Goal: Navigation & Orientation: Find specific page/section

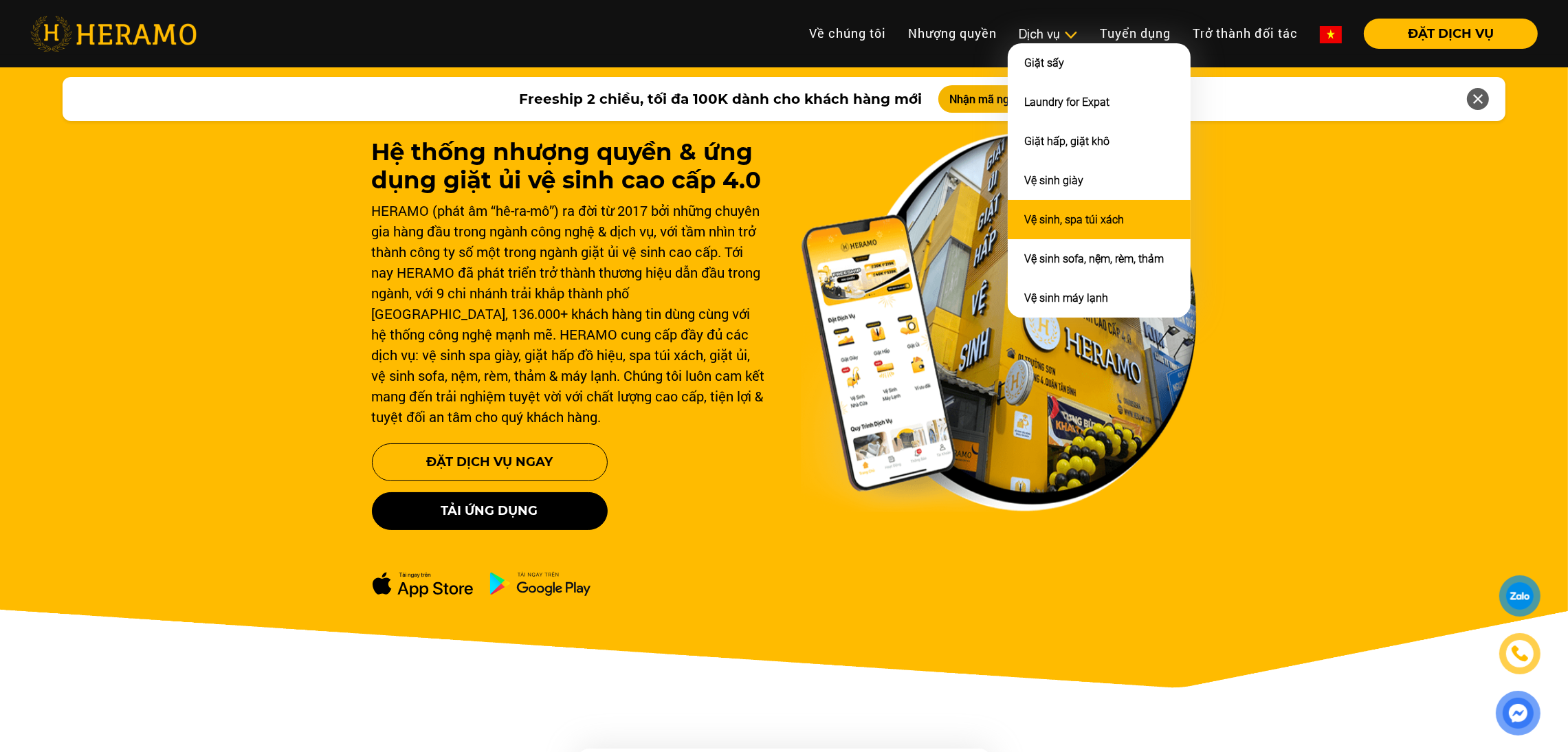
click at [1059, 213] on link "Vệ sinh, spa túi xách" at bounding box center [1074, 220] width 99 height 13
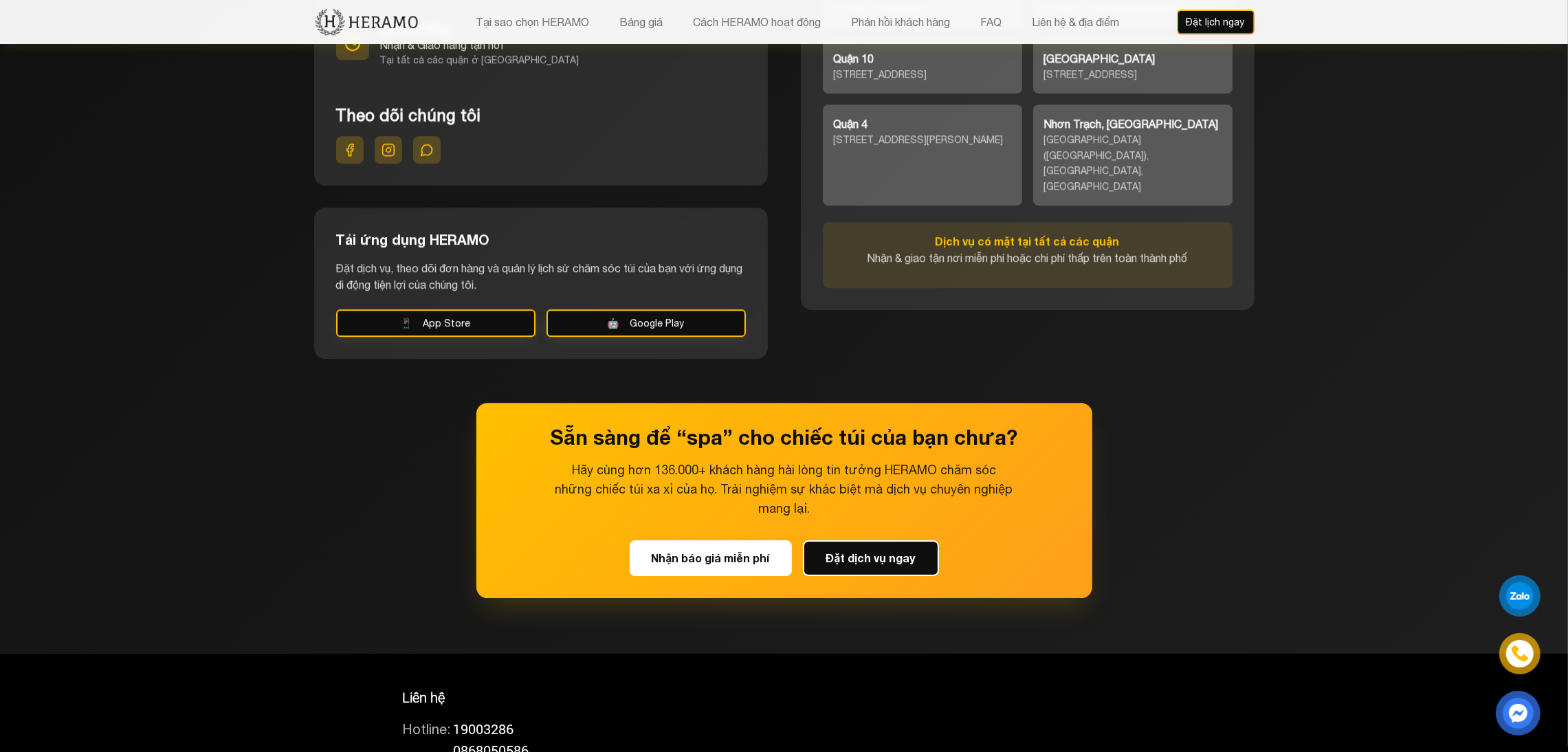
scroll to position [6409, 0]
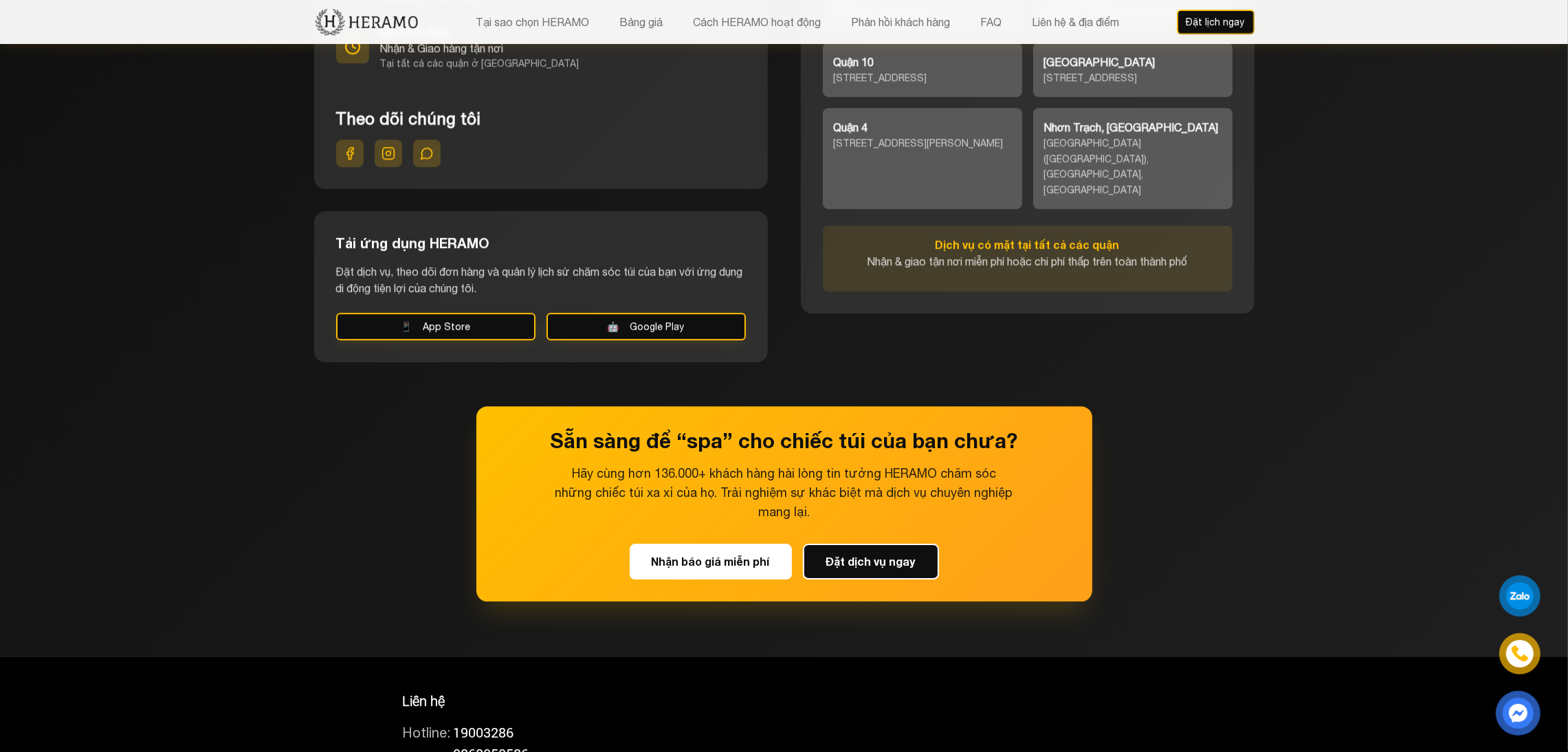
click at [834, 464] on p "Hãy cùng hơn 136.000+ khách hàng hài lòng tin tưởng HERAMO chăm sóc những chiếc…" at bounding box center [784, 493] width 462 height 58
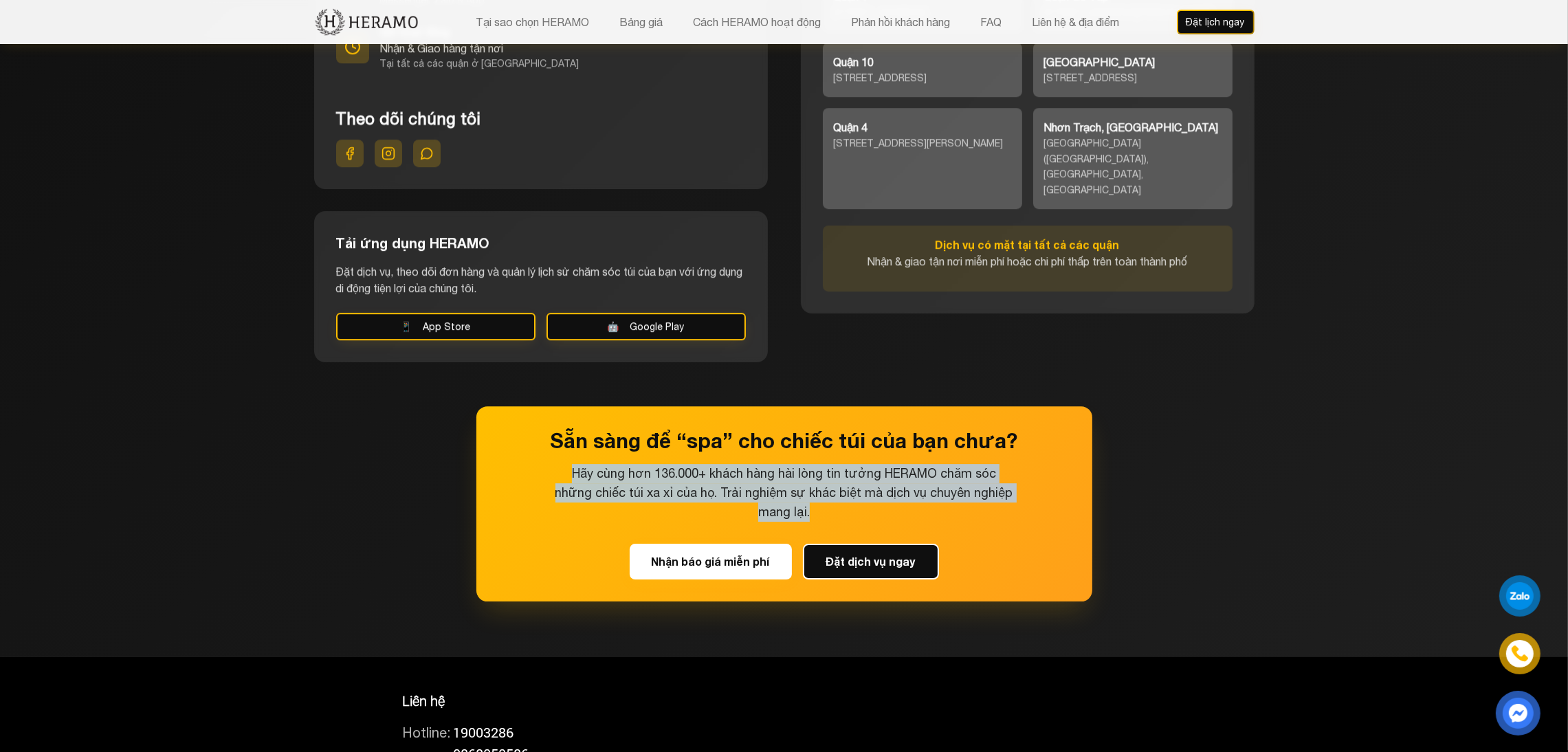
drag, startPoint x: 826, startPoint y: 420, endPoint x: 546, endPoint y: 391, distance: 281.5
click at [546, 406] on div "Sẵn sàng để “spa” cho chiếc túi của bạn chưa? Hãy cùng hơn 136.000+ khách hàng …" at bounding box center [784, 503] width 616 height 195
copy p "Hãy cùng hơn 136.000+ khách hàng hài lòng tin tưởng HERAMO chăm sóc những chiếc…"
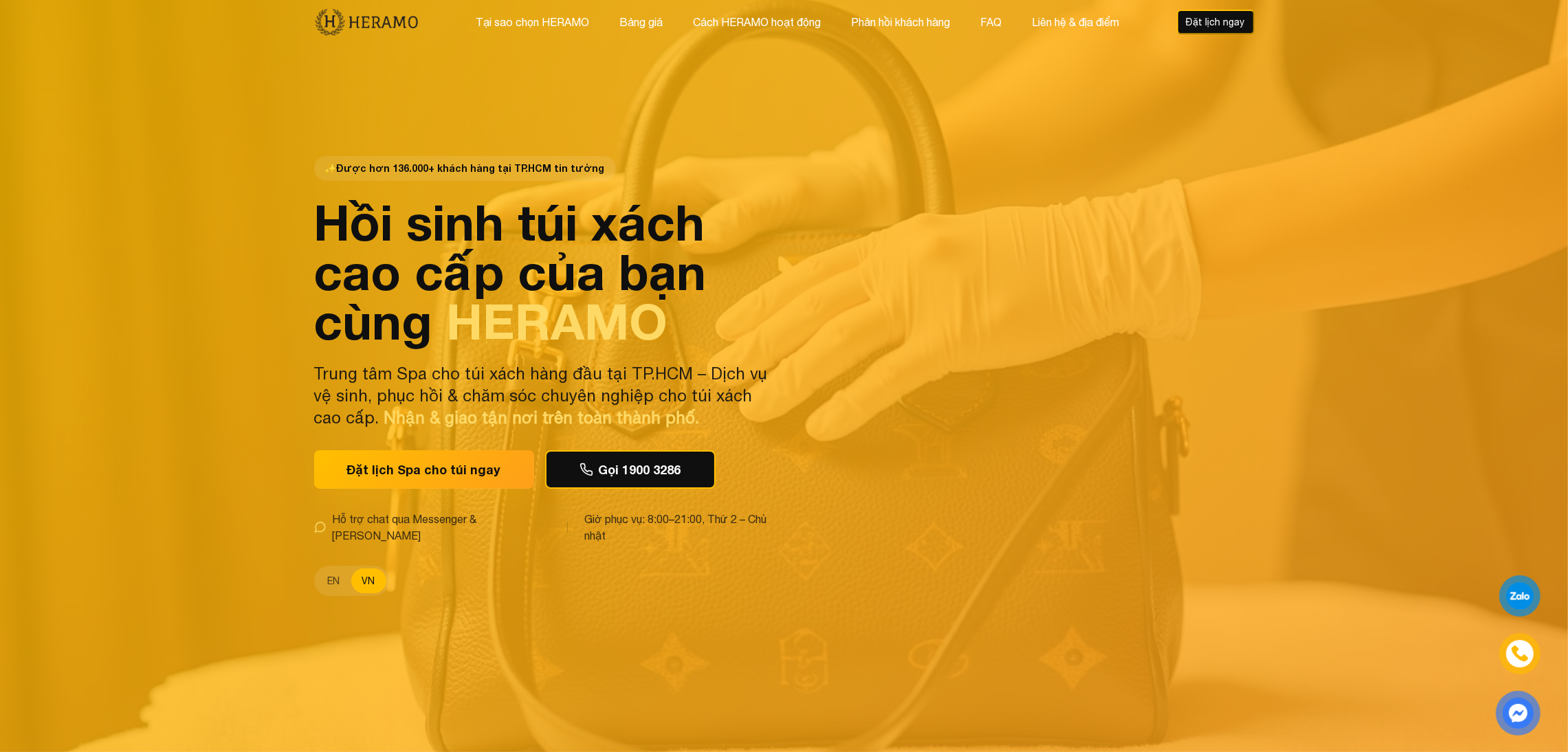
scroll to position [1, 0]
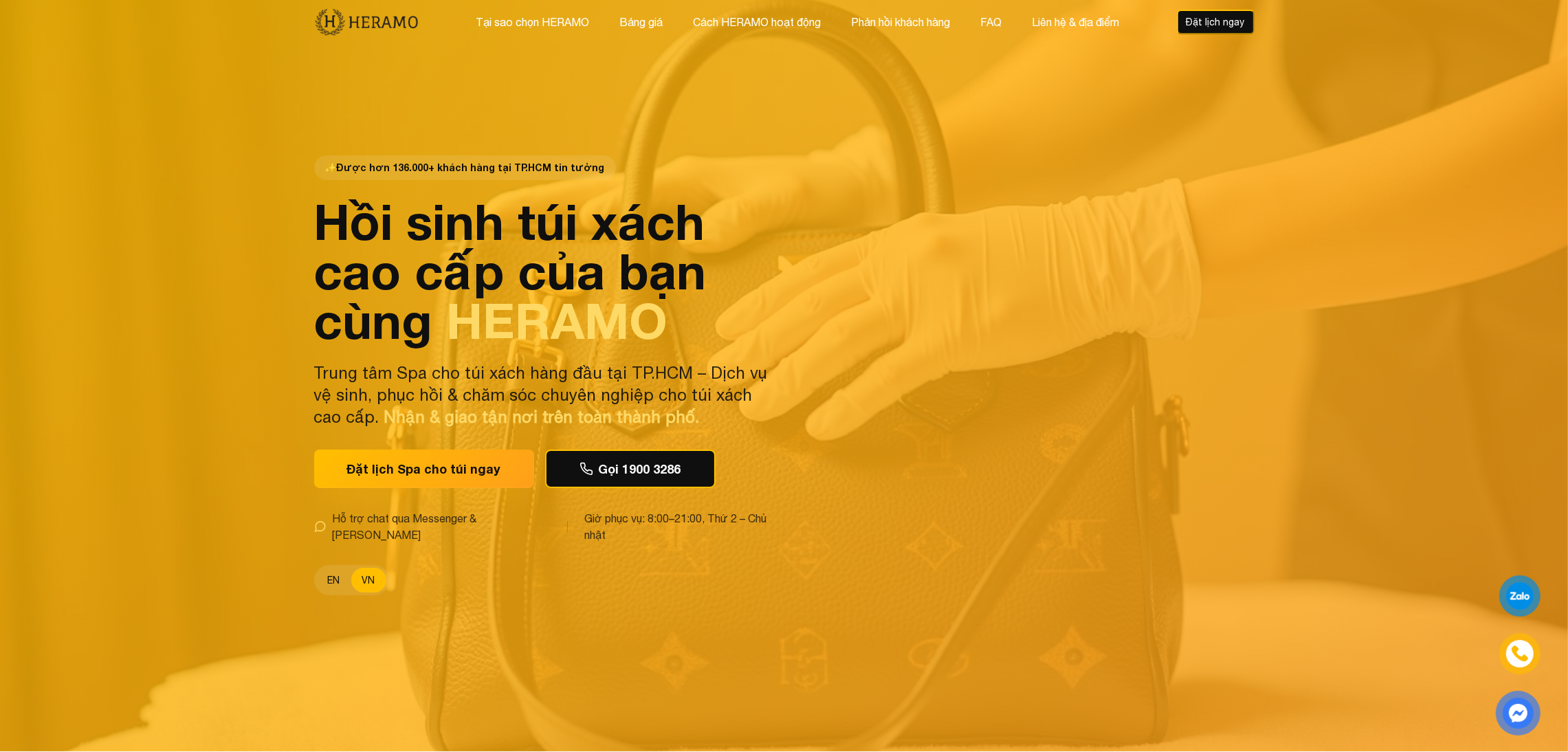
click at [327, 568] on button "EN" at bounding box center [334, 580] width 34 height 25
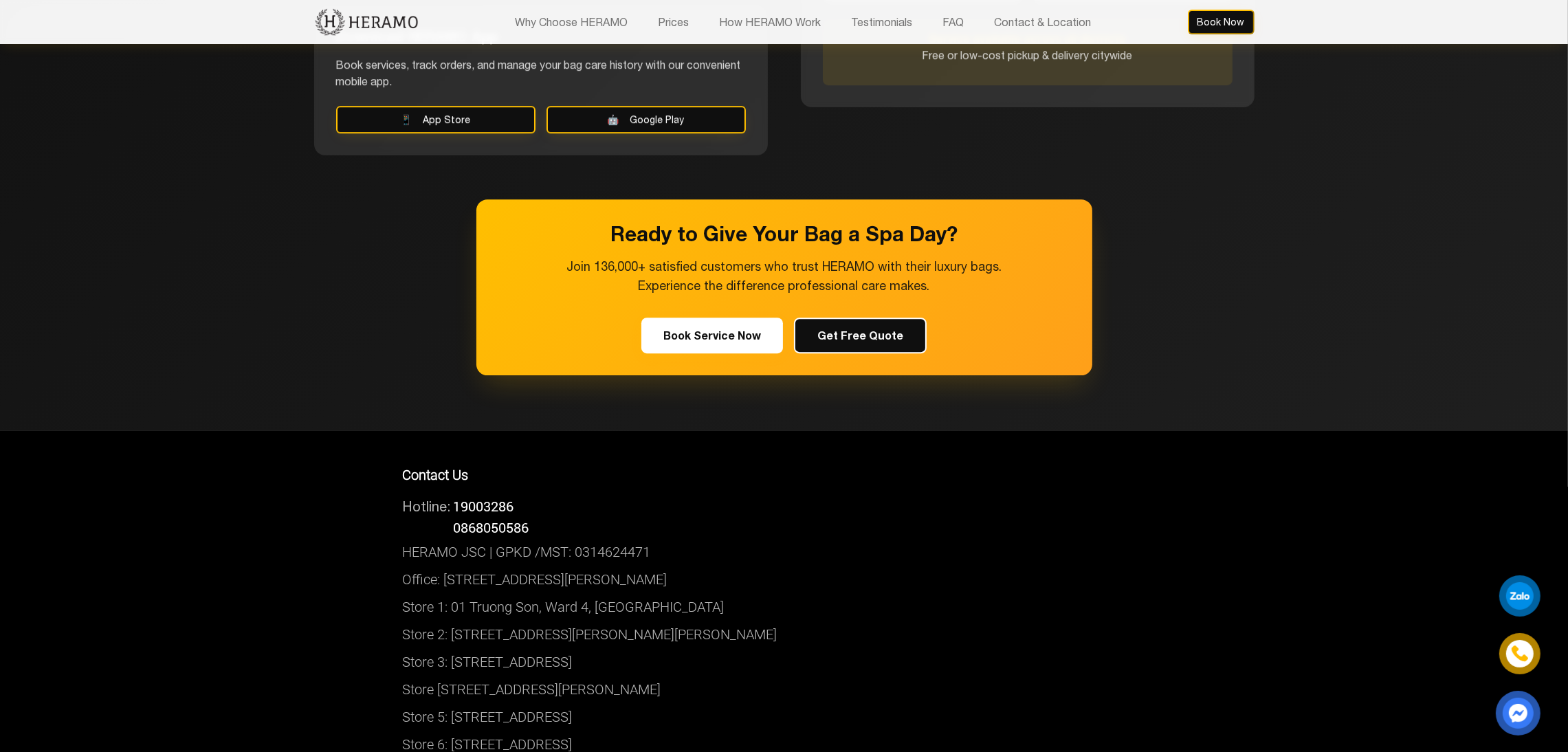
scroll to position [6507, 0]
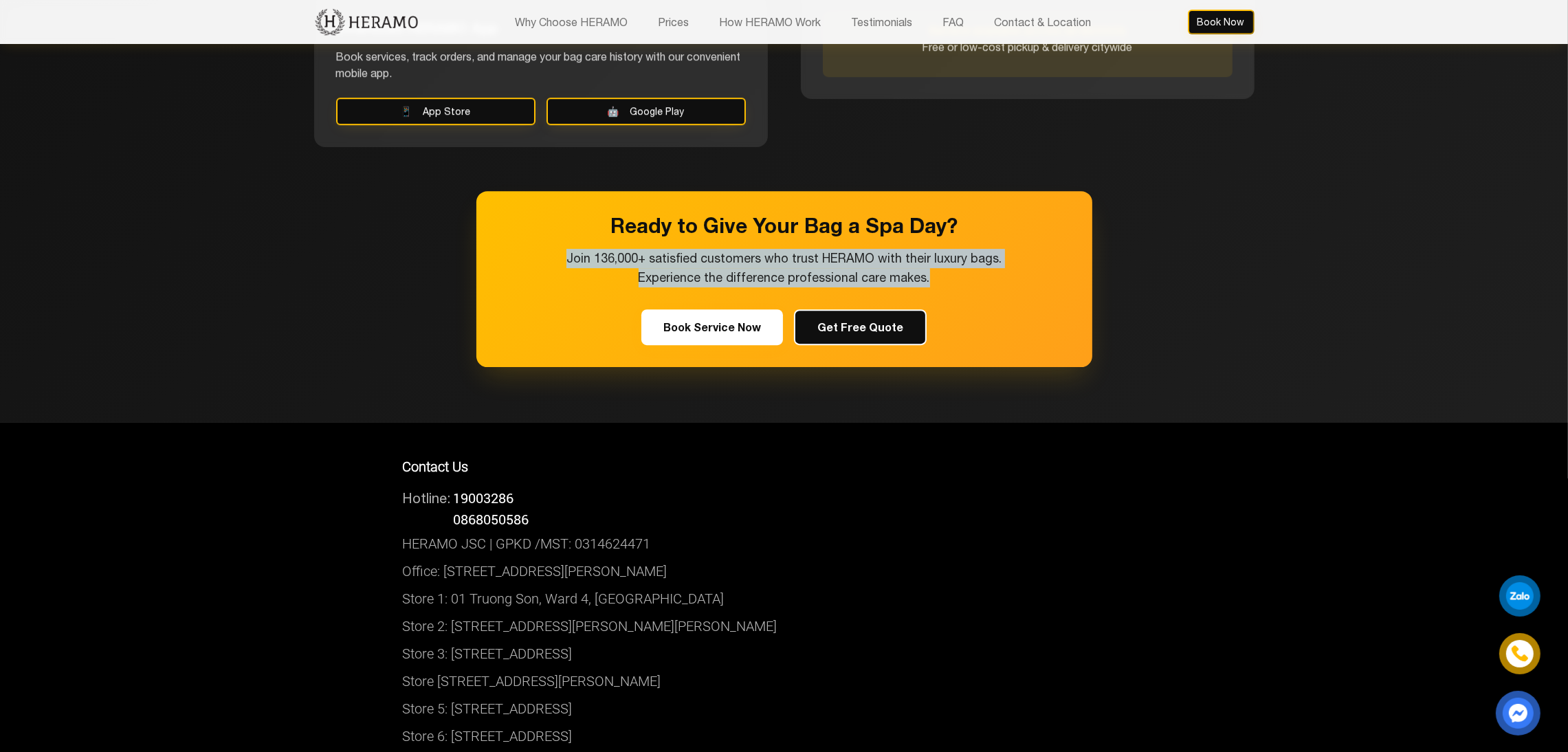
drag, startPoint x: 566, startPoint y: 241, endPoint x: 983, endPoint y: 268, distance: 417.9
click at [983, 268] on p "Join 136,000+ satisfied customers who trust HERAMO with their luxury bags. Expe…" at bounding box center [784, 268] width 462 height 38
copy p "Join 136,000+ satisfied customers who trust HERAMO with their luxury bags. Expe…"
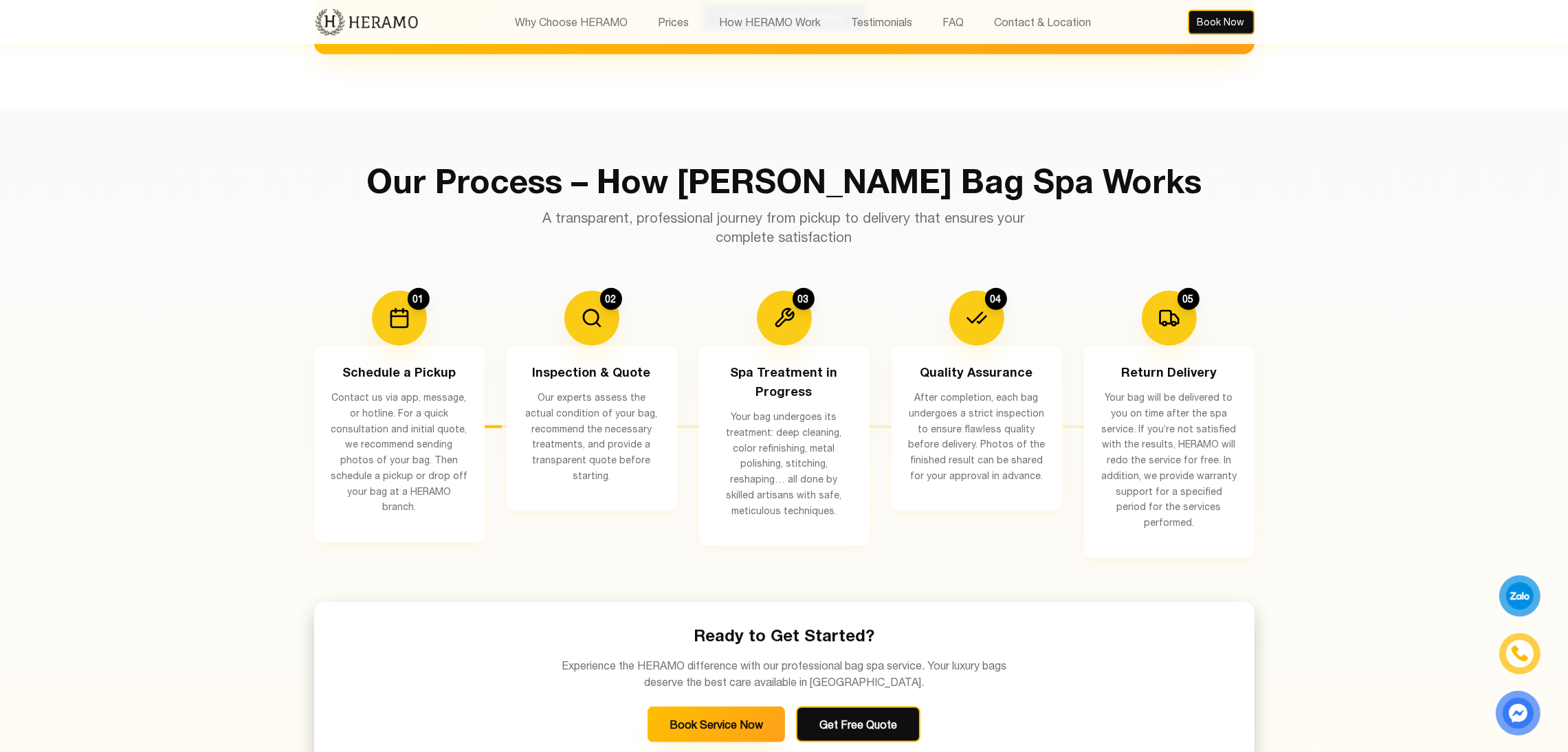
scroll to position [2414, 0]
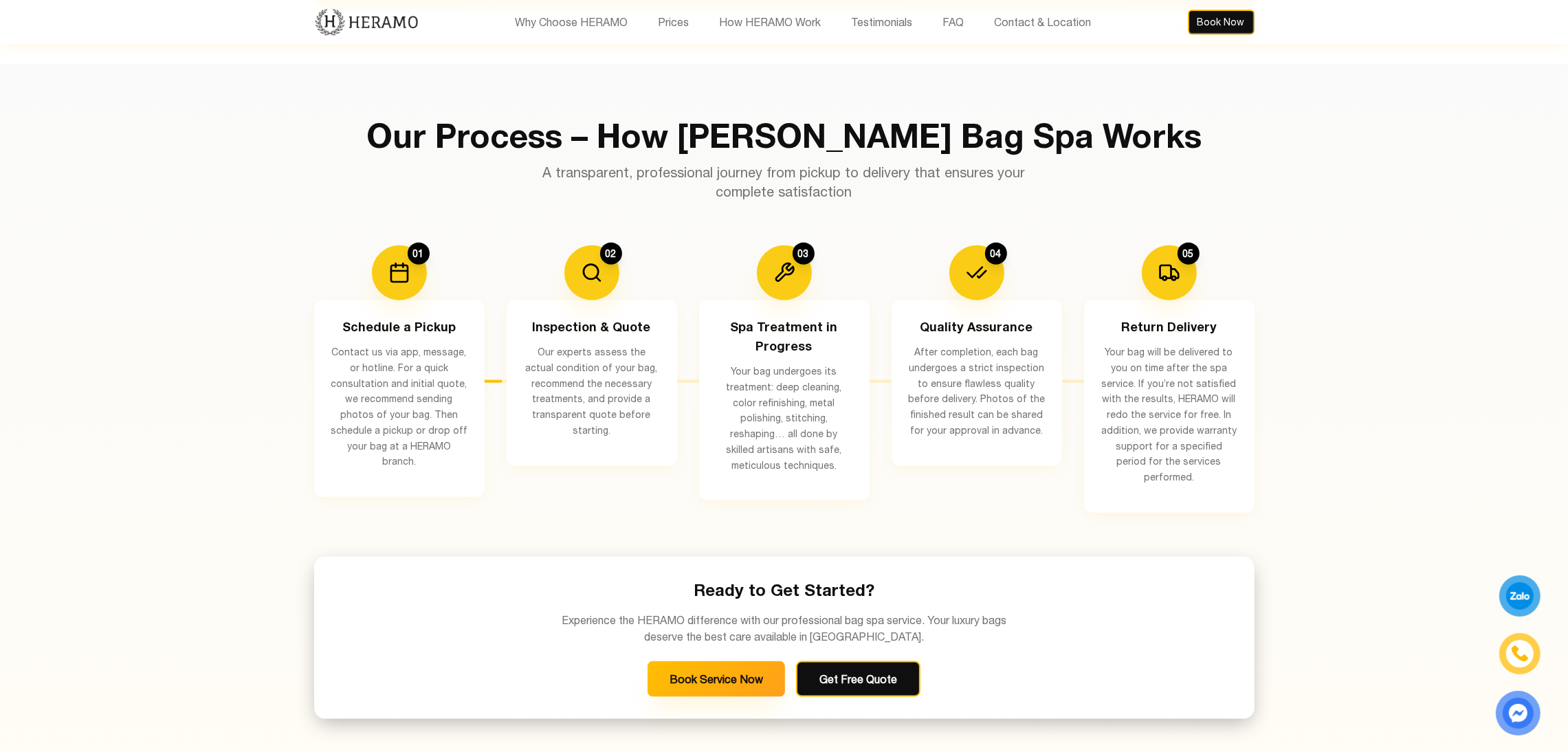
click at [531, 232] on div "Our Process – How HERAMO's Bag Spa Works A transparent, professional journey fr…" at bounding box center [784, 418] width 963 height 600
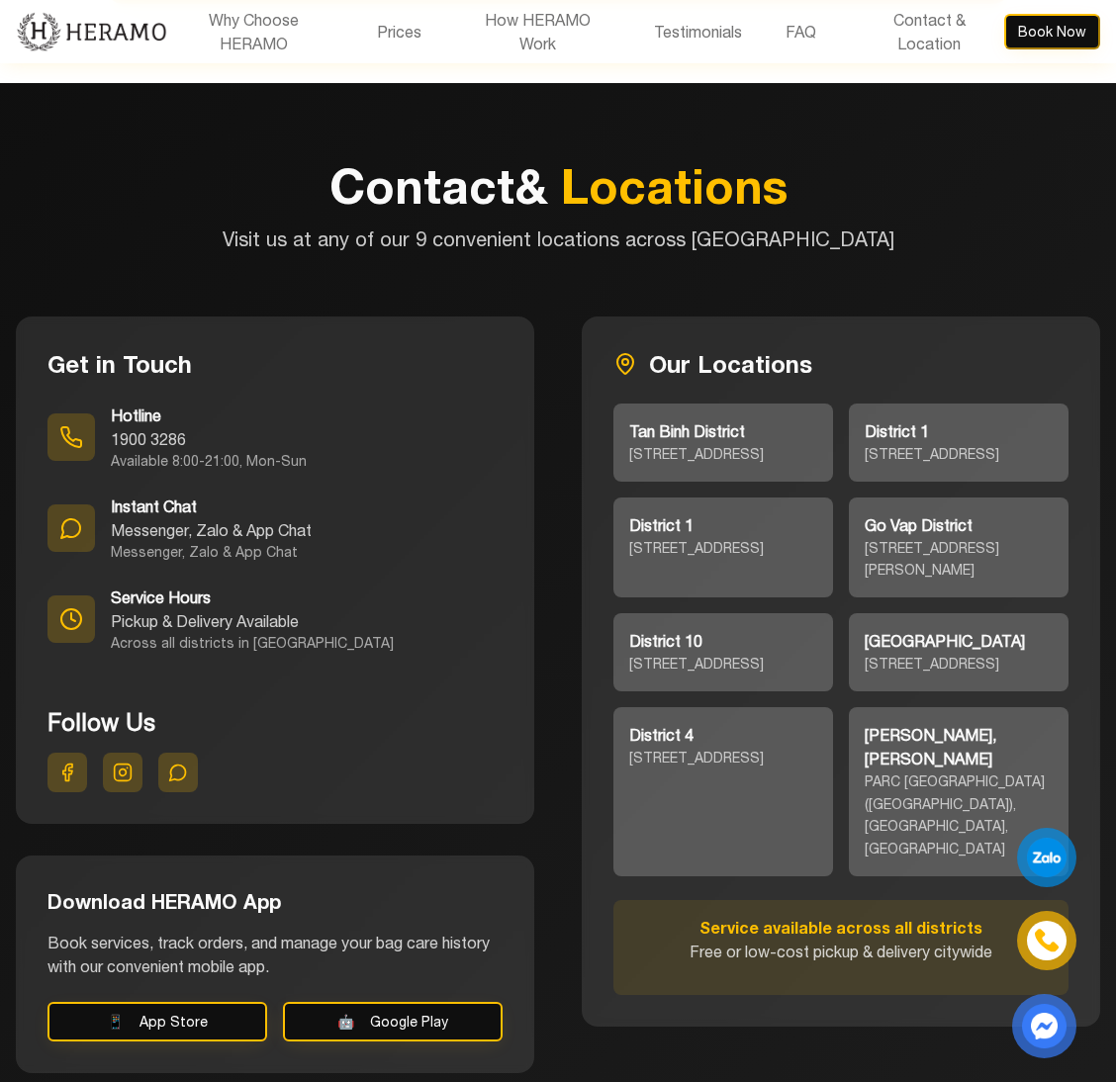
scroll to position [8851, 0]
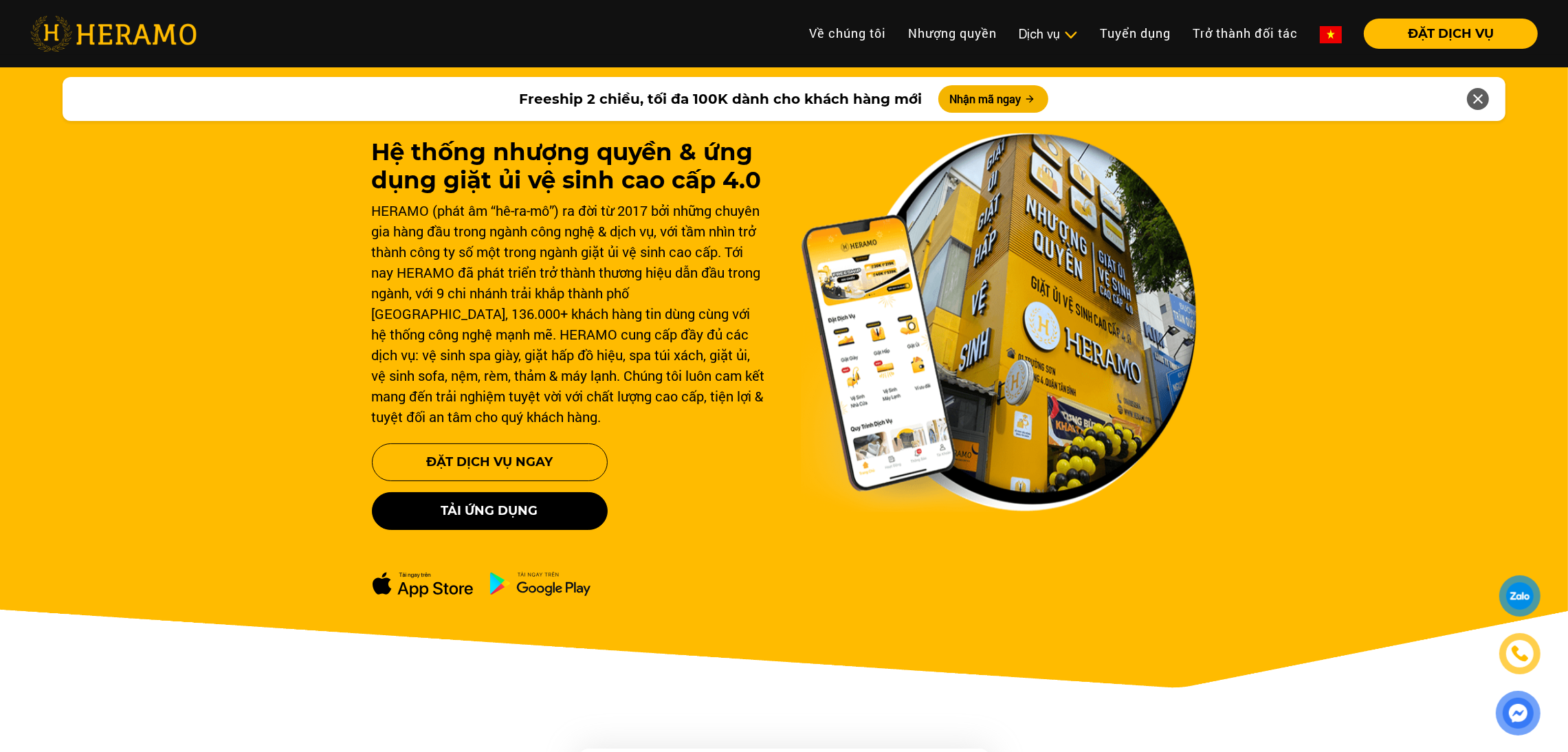
click at [1046, 51] on nav "Toggle Về chúng tôi Nhượng quyền thương hiệu Nhượng quyền Dịch vụ Dịch vụ Giặt …" at bounding box center [784, 33] width 1568 height 42
click at [1046, 22] on li "Dịch vụ Dịch vụ Giặt sấy Laundry for Expat Giặt hấp, giặt khô Vệ sinh giày Vệ s…" at bounding box center [1048, 34] width 81 height 31
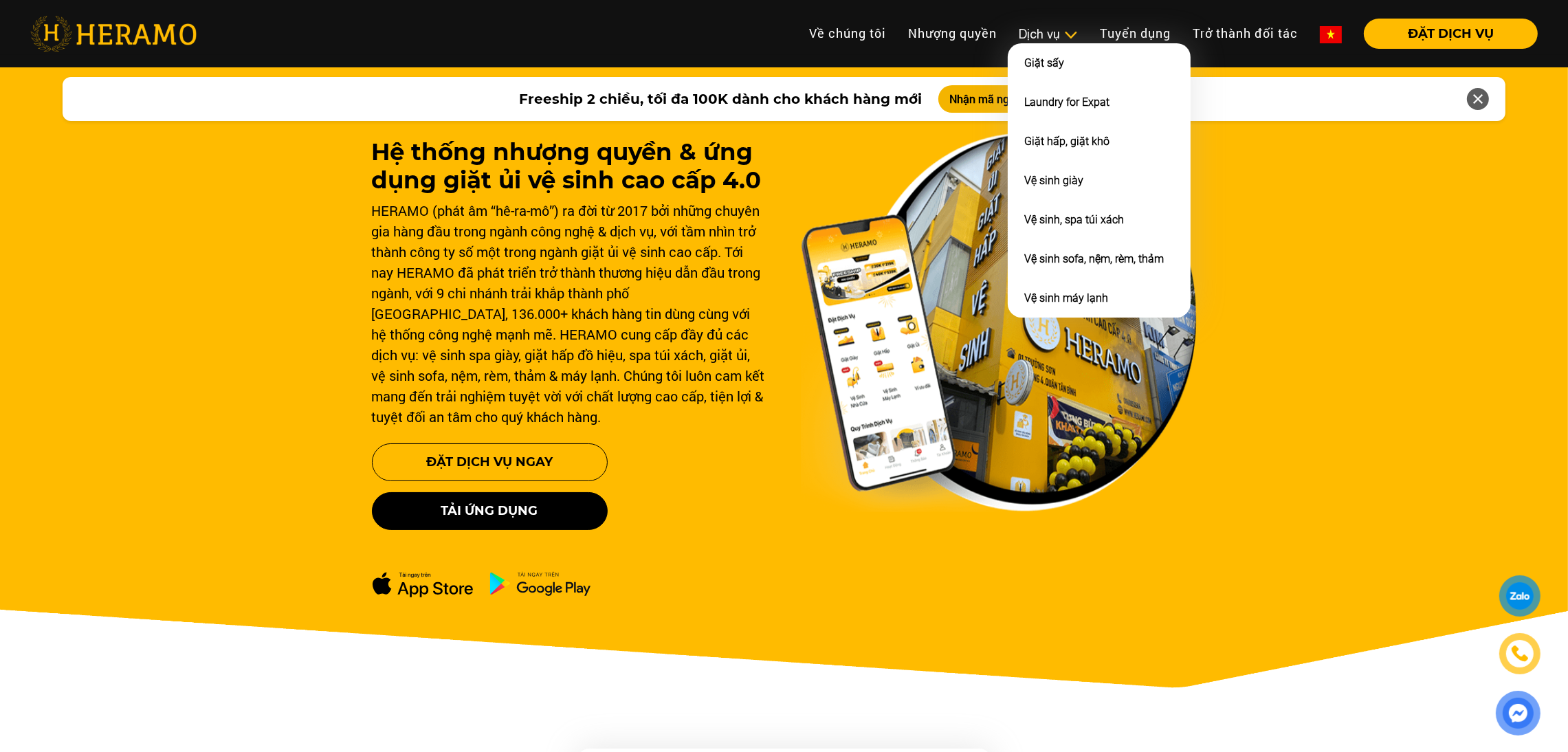
click at [1043, 28] on div "Dịch vụ" at bounding box center [1048, 34] width 59 height 19
click at [1076, 220] on link "Vệ sinh, spa túi xách" at bounding box center [1074, 220] width 99 height 13
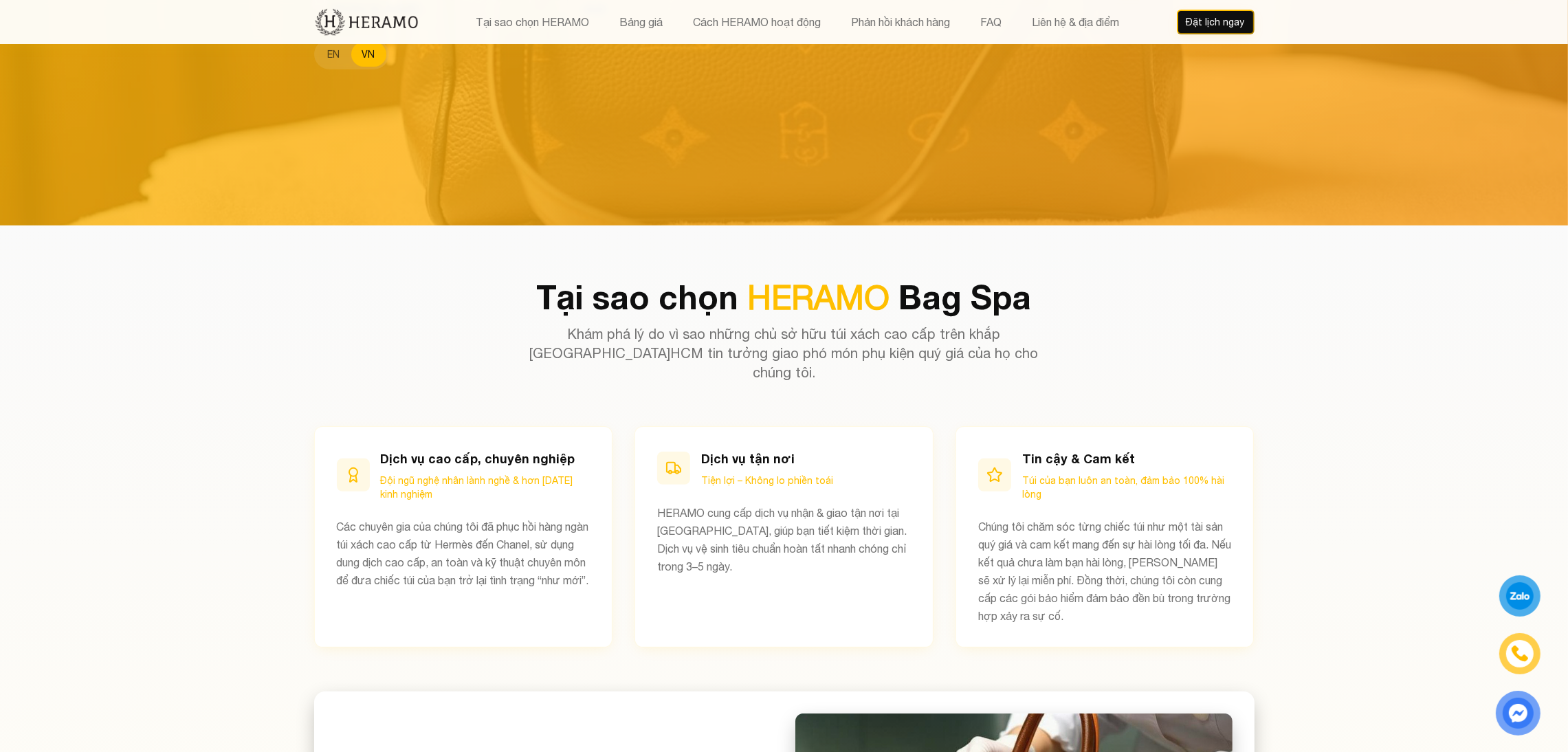
scroll to position [528, 0]
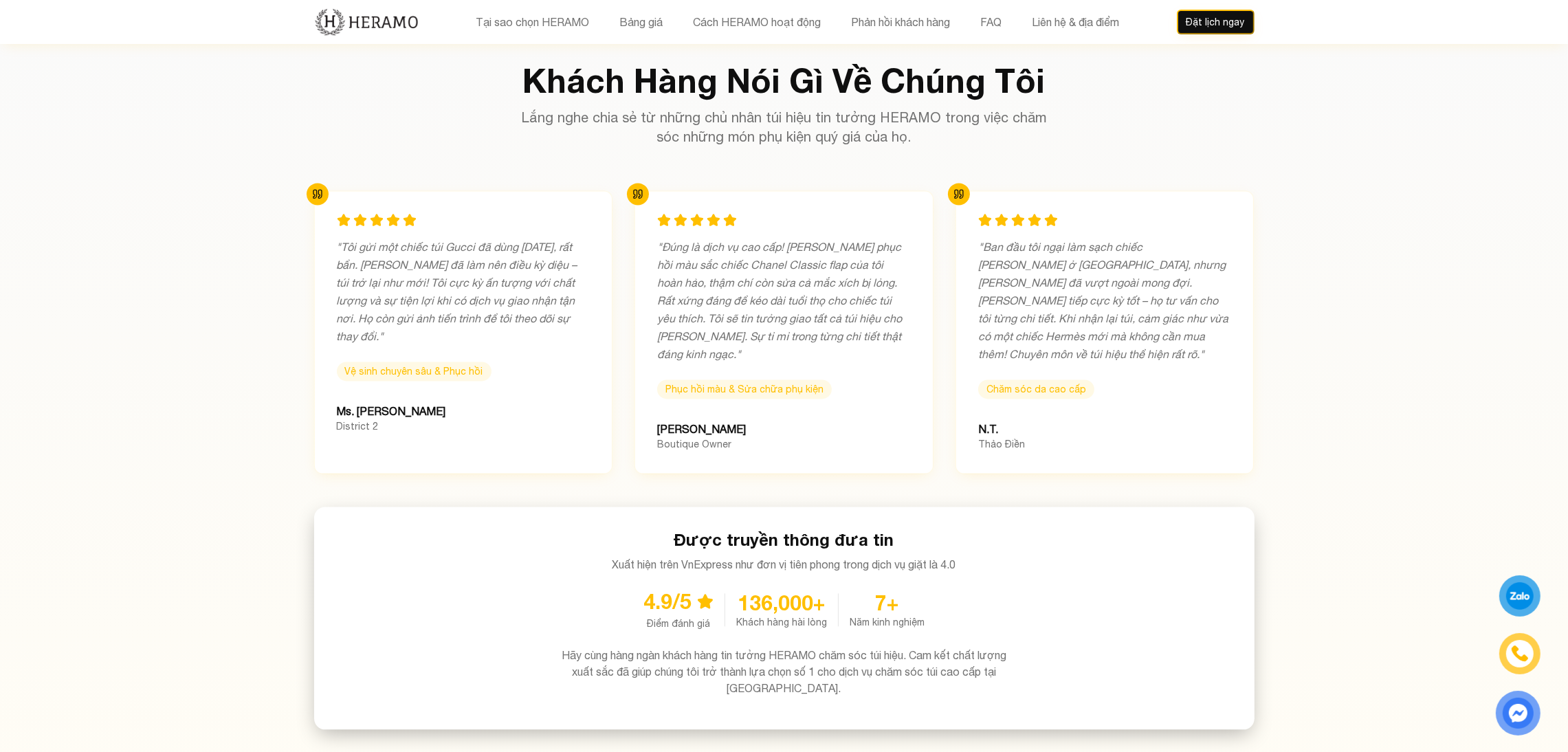
scroll to position [4361, 0]
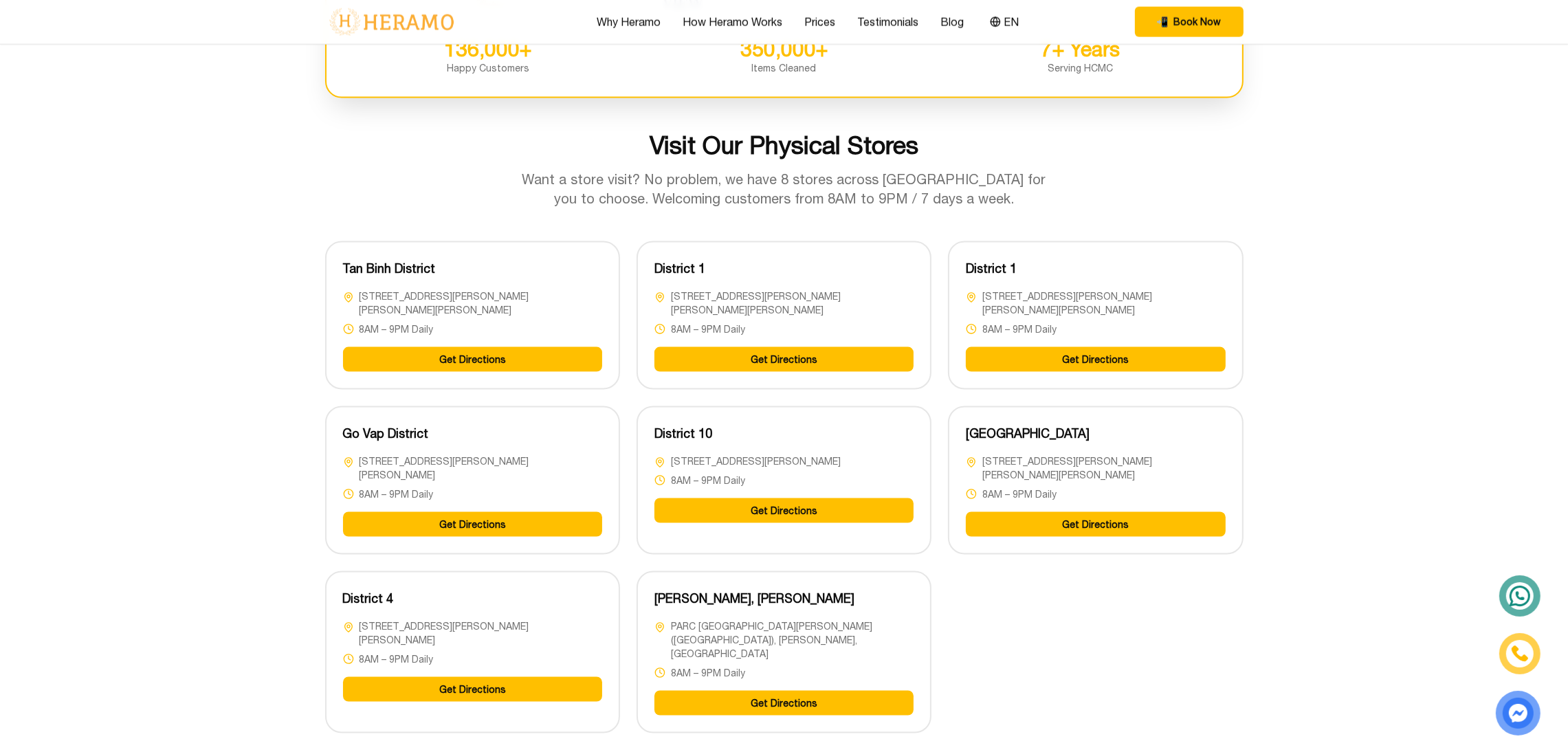
scroll to position [3205, 0]
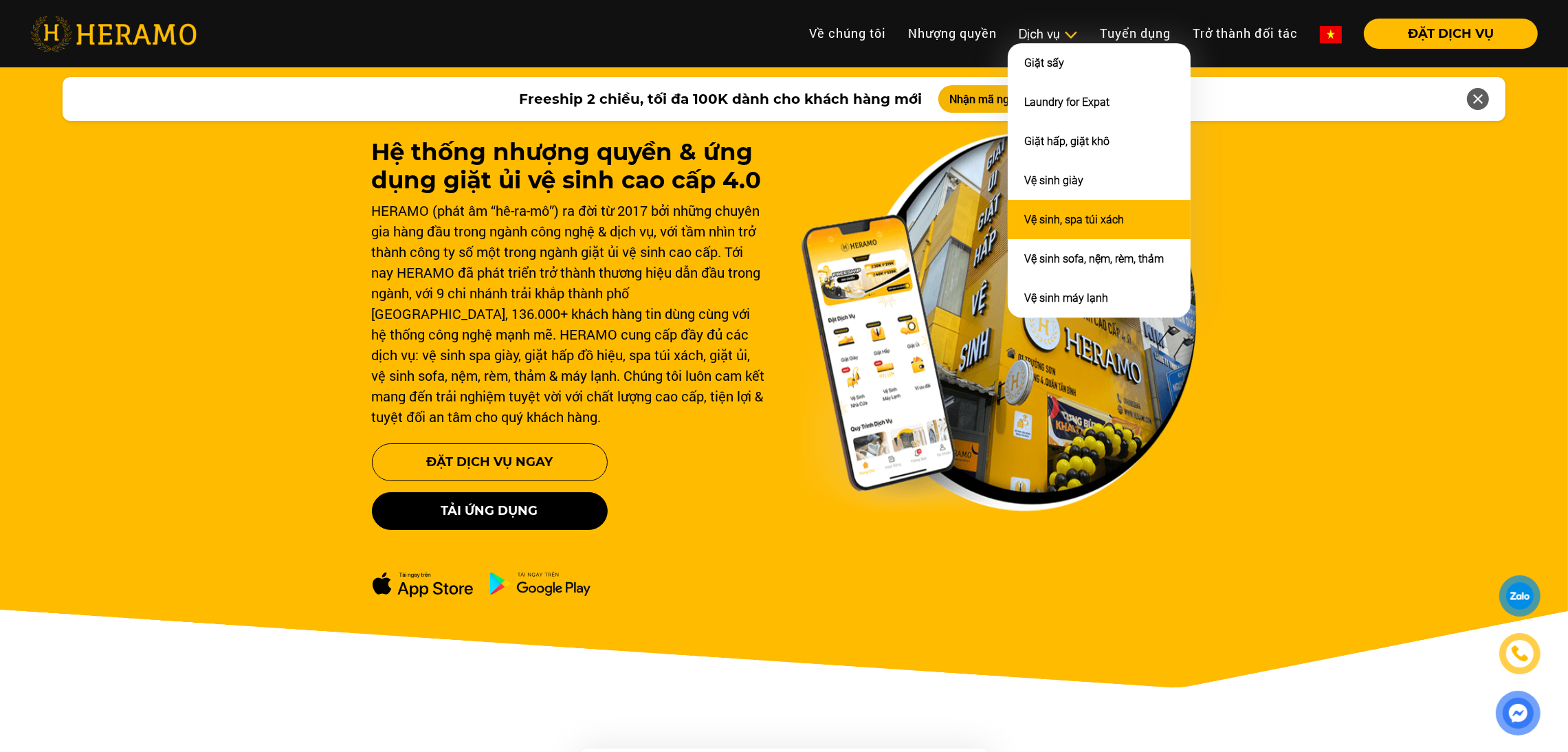
click at [1045, 216] on link "Vệ sinh, spa túi xách" at bounding box center [1074, 220] width 99 height 13
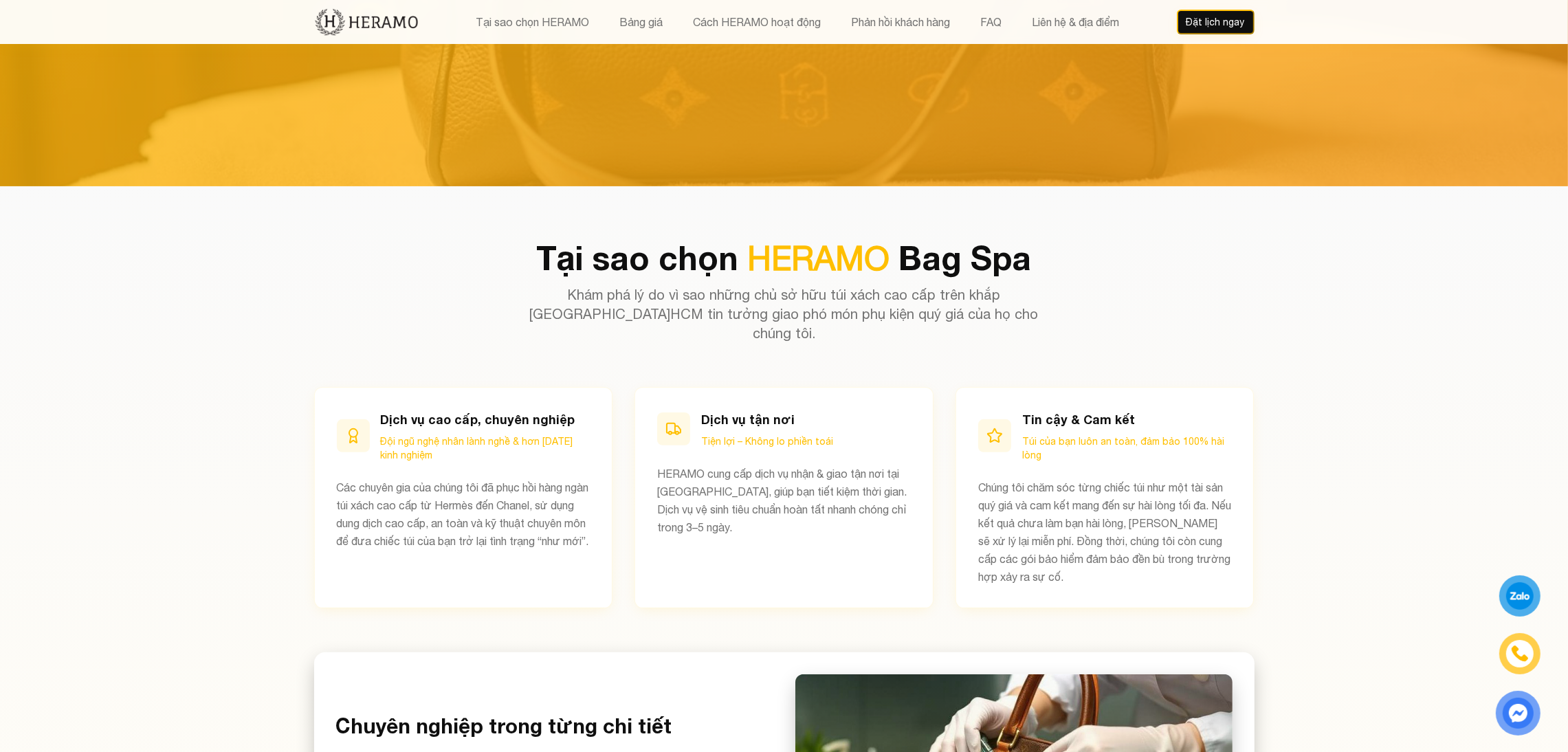
scroll to position [568, 0]
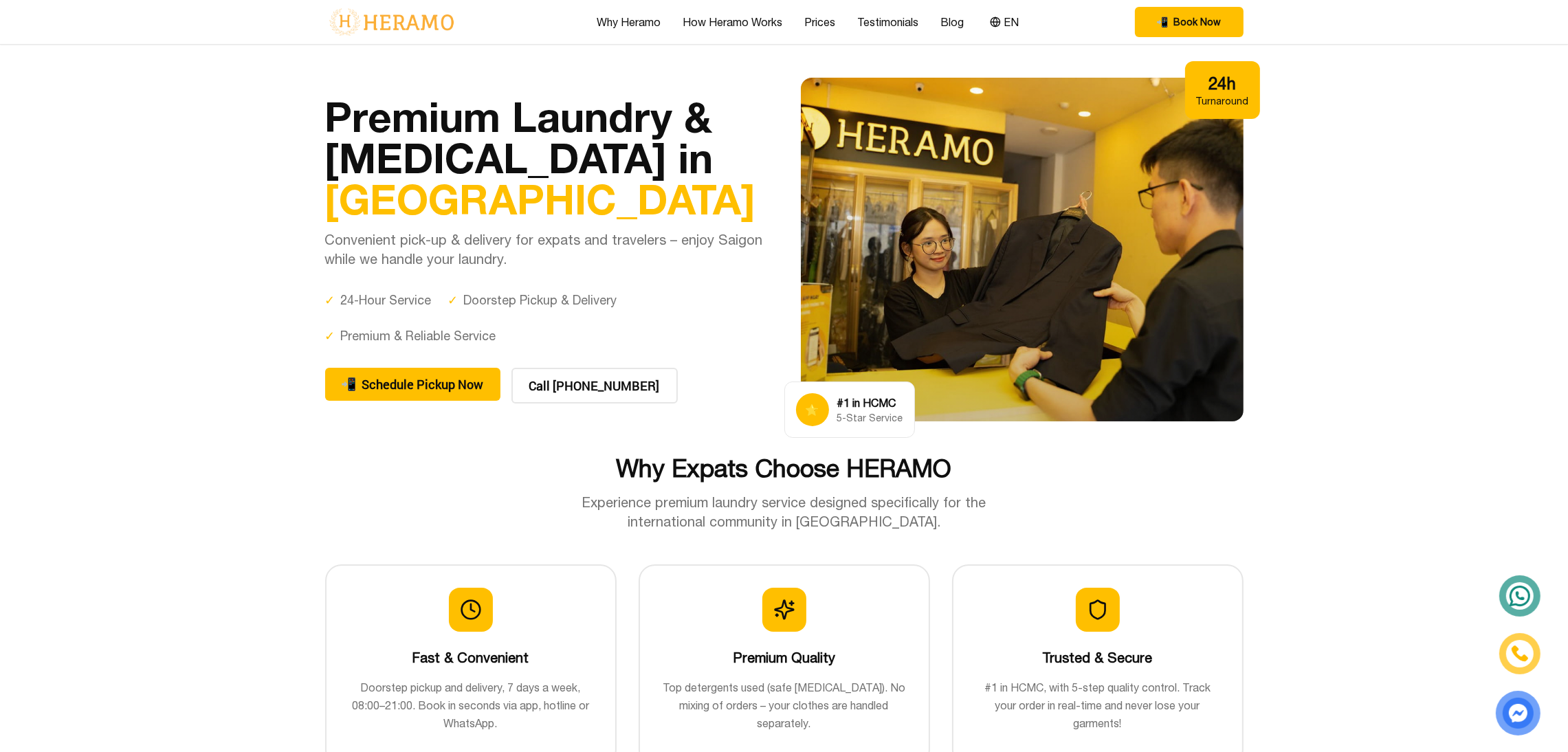
click at [386, 8] on img at bounding box center [391, 22] width 133 height 29
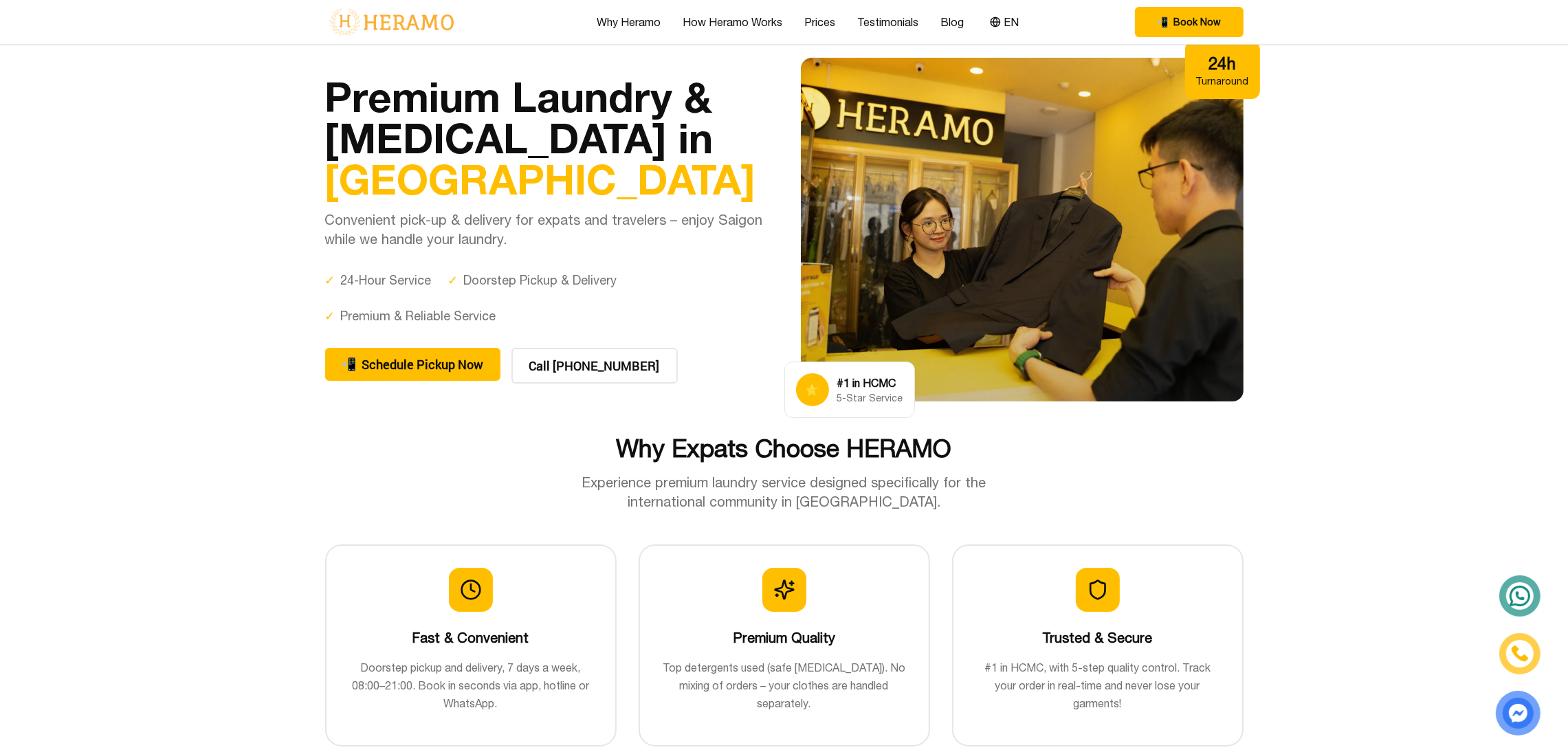
click at [409, 23] on img at bounding box center [391, 22] width 133 height 29
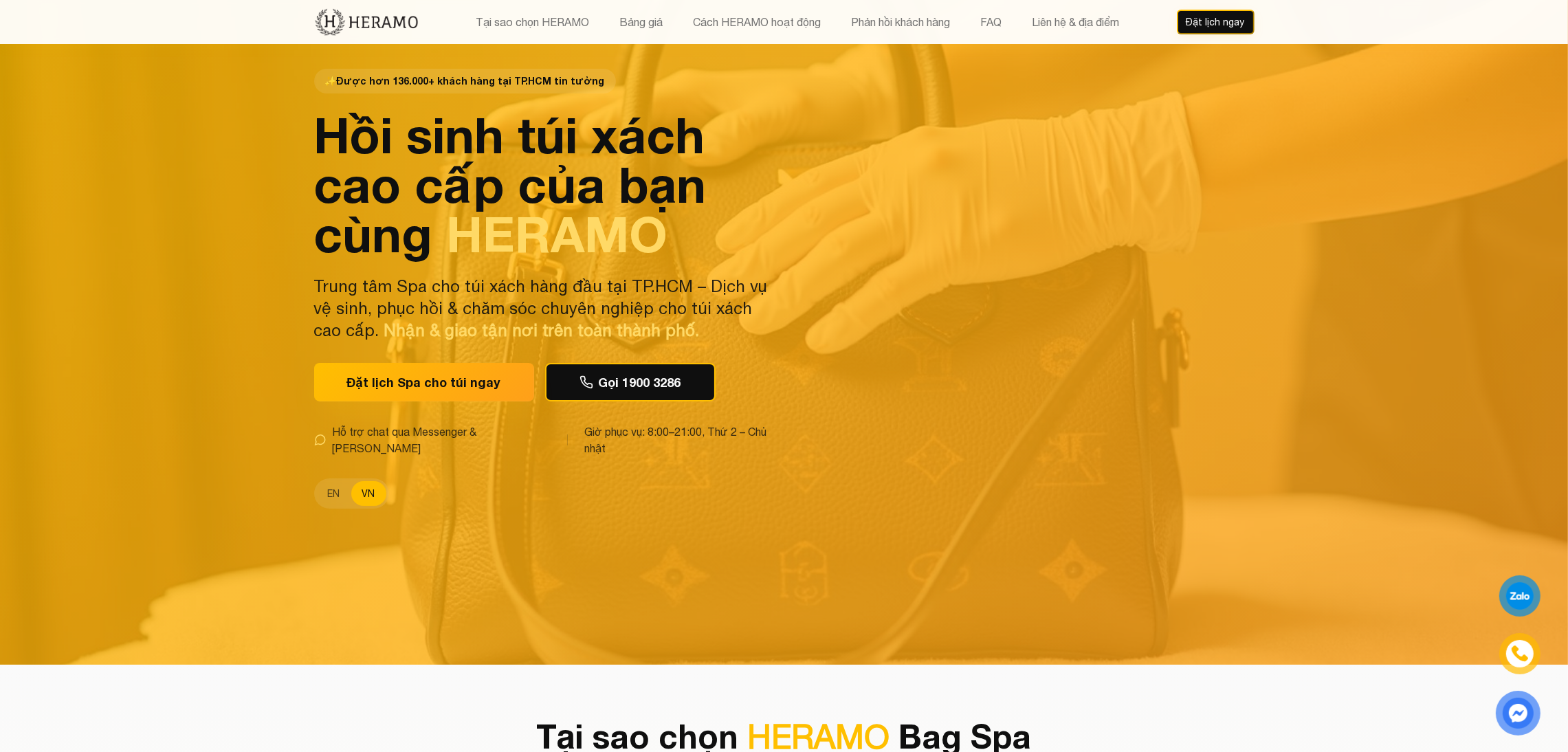
scroll to position [86, 0]
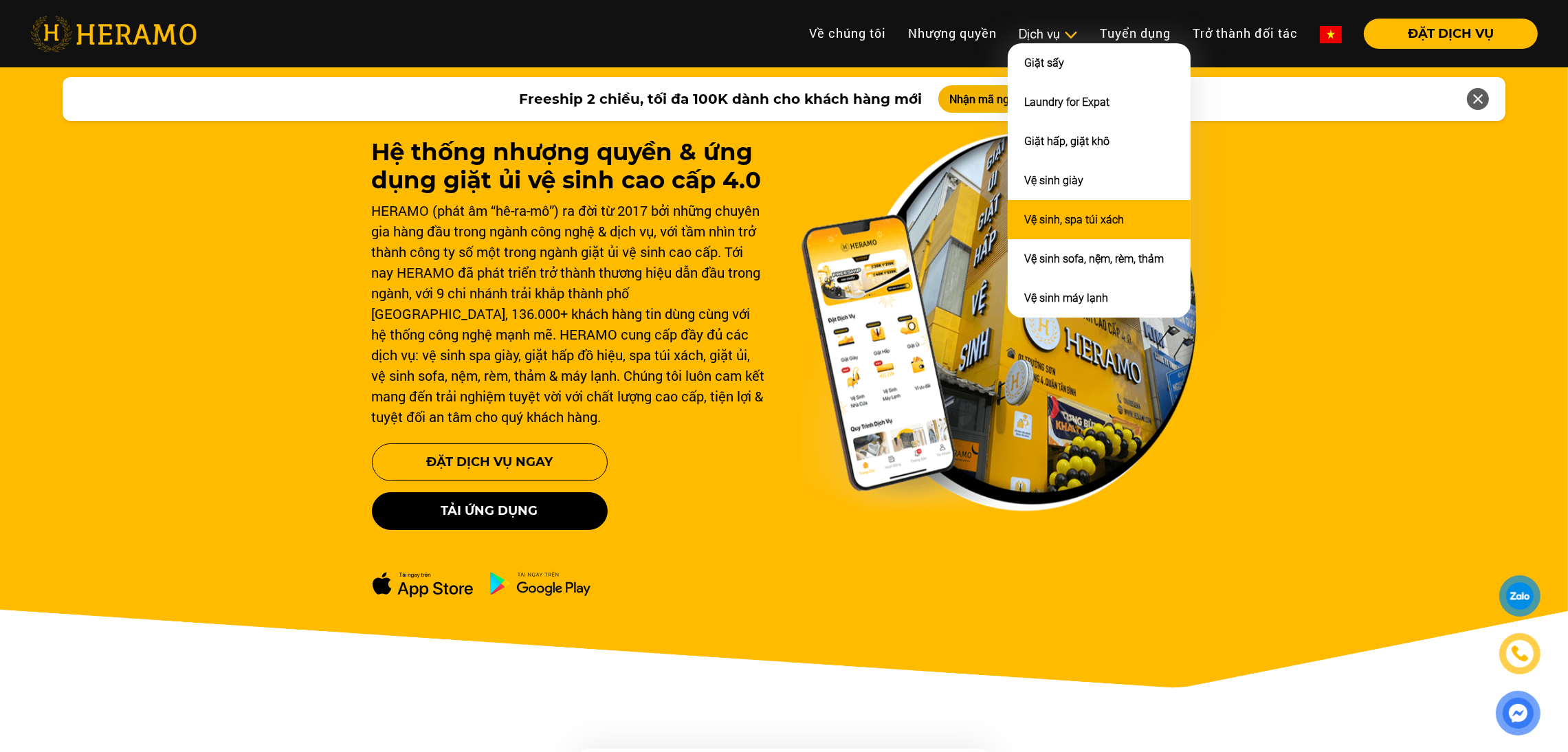
click at [1040, 204] on li "Vệ sinh, spa túi xách" at bounding box center [1099, 220] width 183 height 39
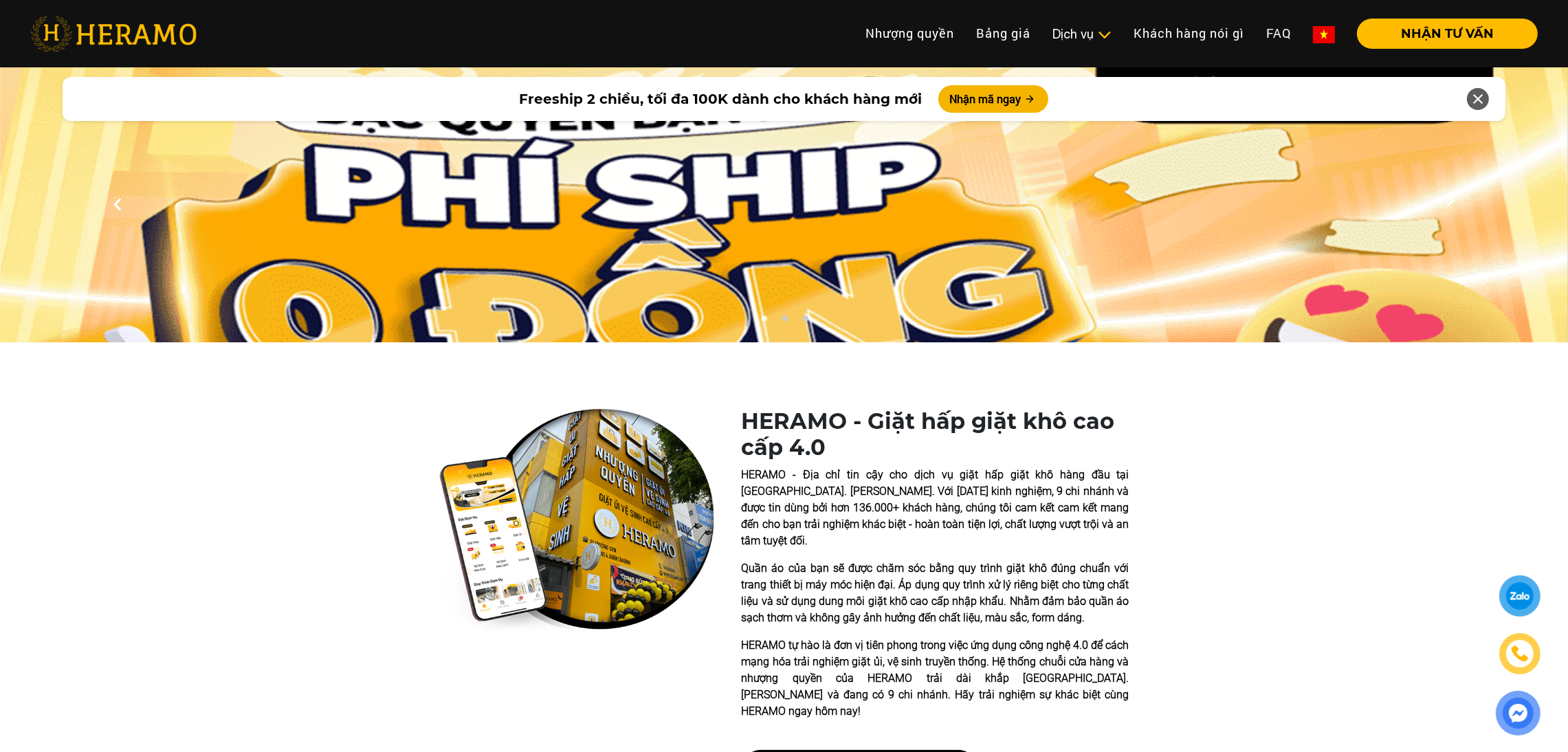
click at [1326, 33] on img at bounding box center [1324, 35] width 22 height 17
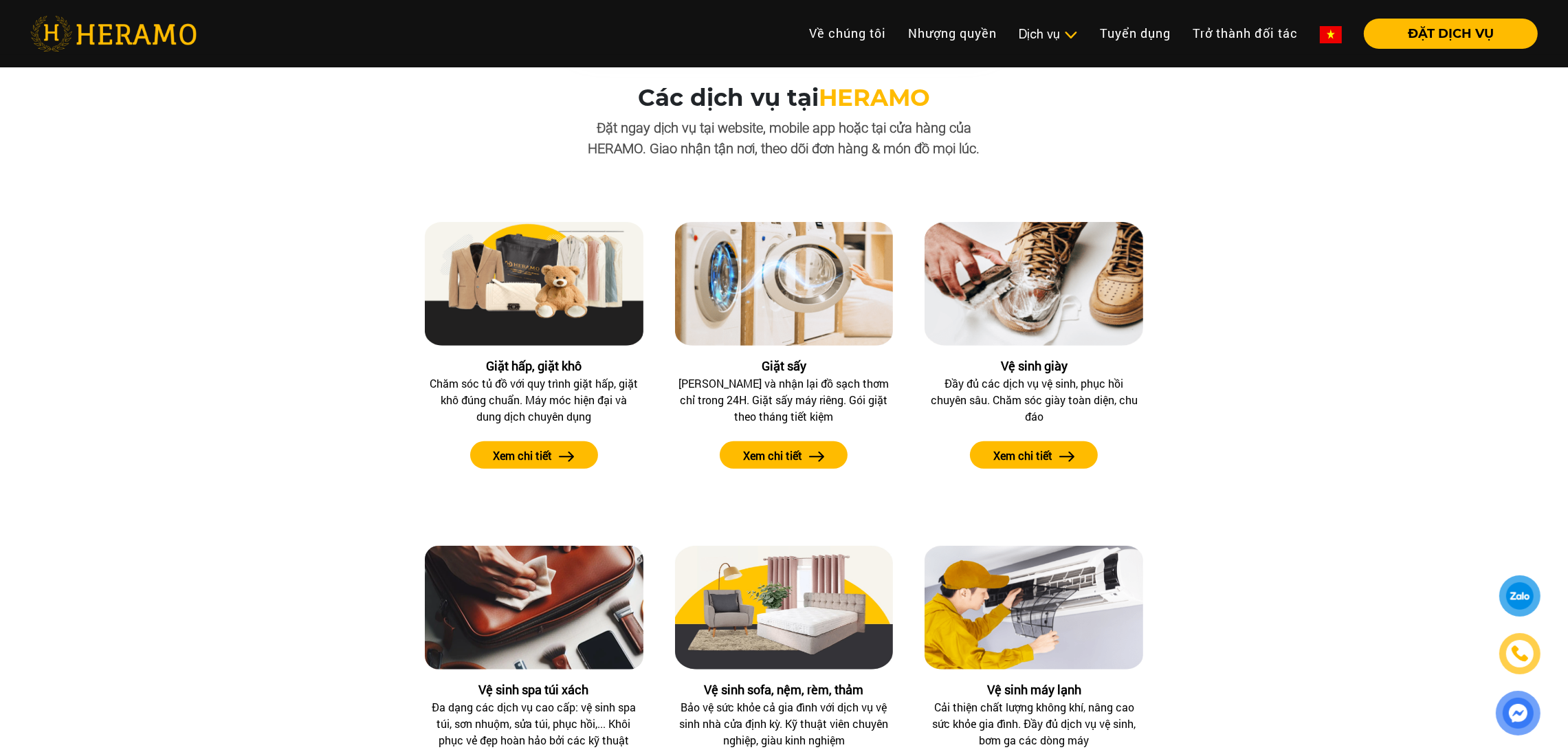
scroll to position [1199, 0]
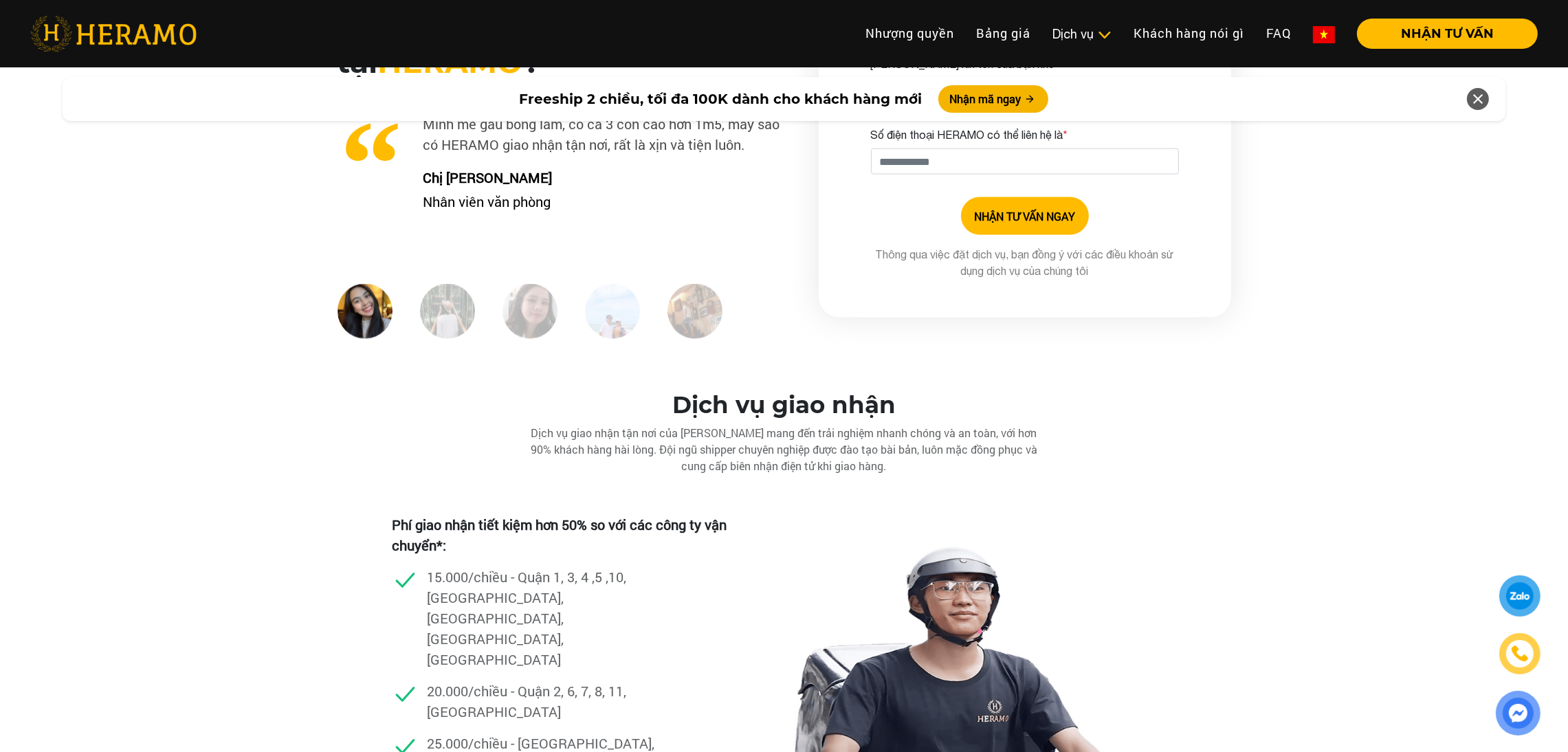
scroll to position [3539, 0]
